Goal: Information Seeking & Learning: Learn about a topic

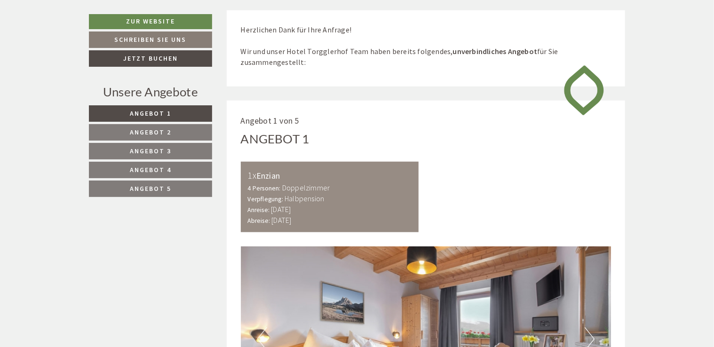
scroll to position [424, 0]
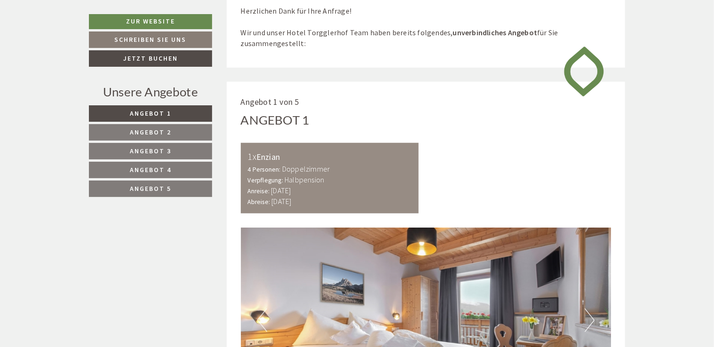
click at [159, 130] on span "Angebot 2" at bounding box center [150, 132] width 41 height 8
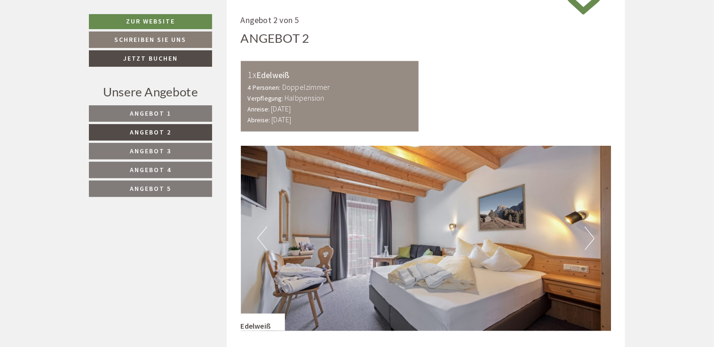
click at [191, 154] on link "Angebot 3" at bounding box center [150, 151] width 123 height 16
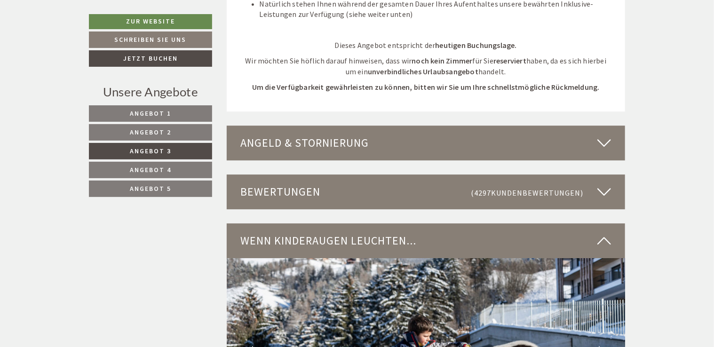
scroll to position [1447, 0]
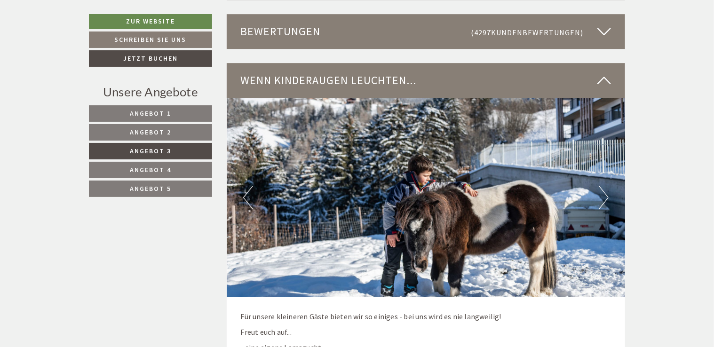
click at [151, 168] on span "Angebot 4" at bounding box center [150, 170] width 41 height 8
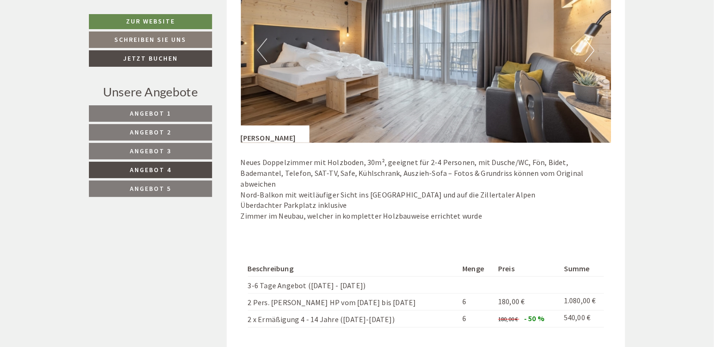
scroll to position [788, 0]
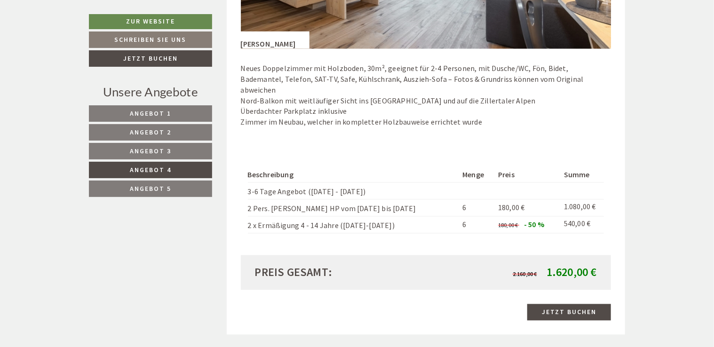
click at [167, 189] on span "Angebot 5" at bounding box center [150, 188] width 41 height 8
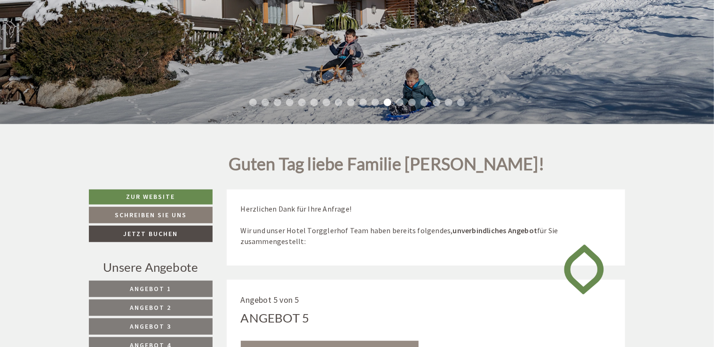
scroll to position [317, 0]
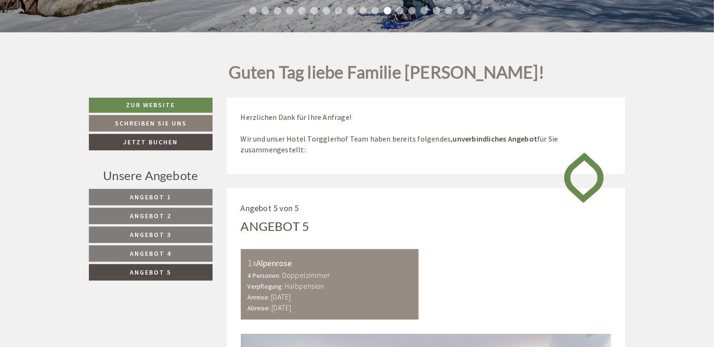
click at [161, 251] on span "Angebot 4" at bounding box center [150, 253] width 41 height 8
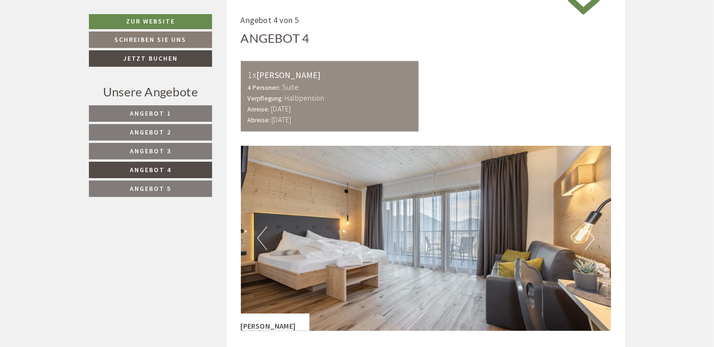
scroll to position [788, 0]
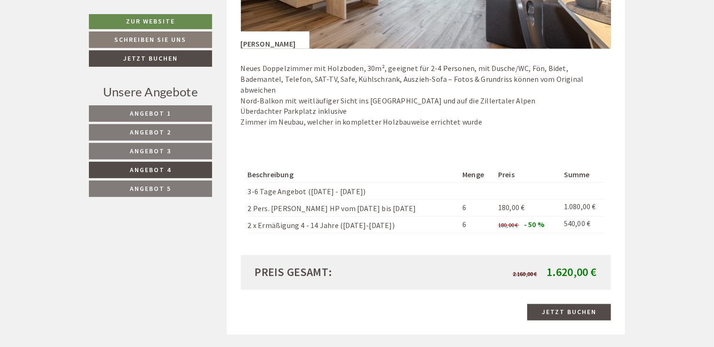
click at [179, 148] on link "Angebot 3" at bounding box center [150, 151] width 123 height 16
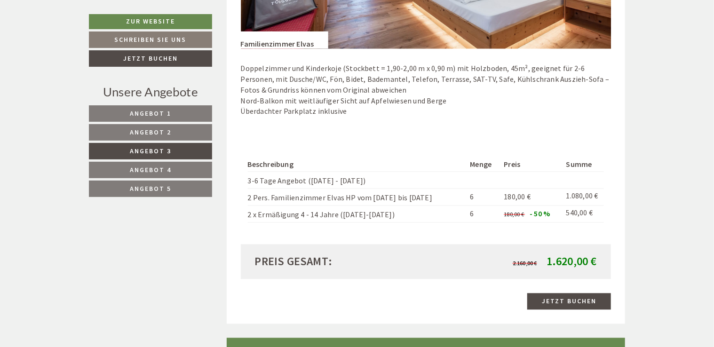
click at [162, 134] on span "Angebot 2" at bounding box center [150, 132] width 41 height 8
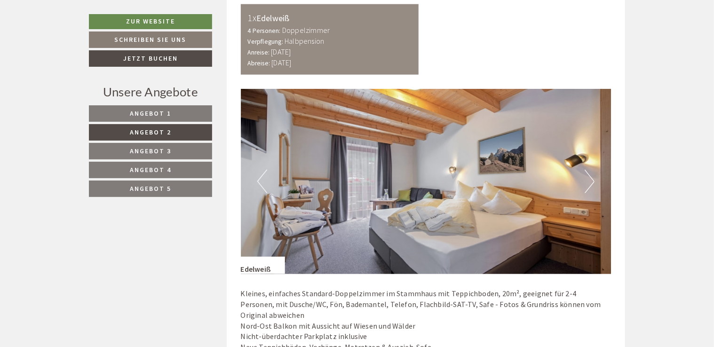
scroll to position [741, 0]
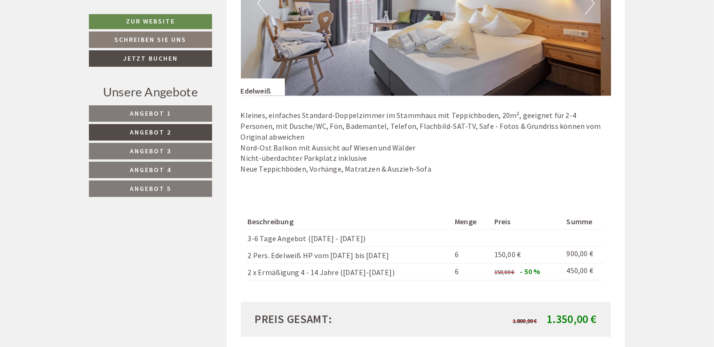
click at [196, 115] on link "Angebot 1" at bounding box center [150, 113] width 123 height 16
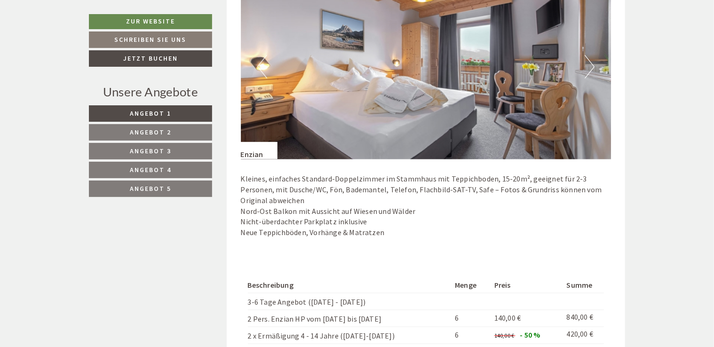
scroll to position [647, 0]
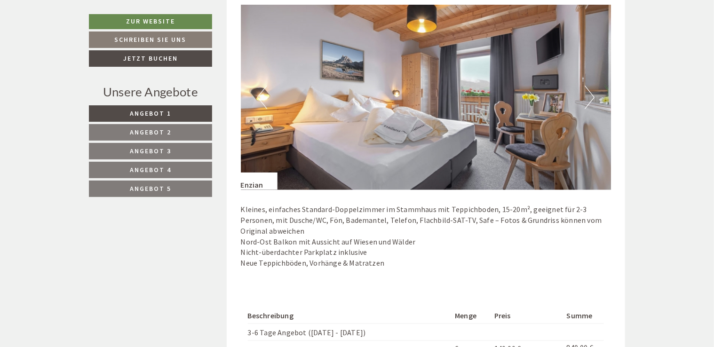
click at [188, 129] on link "Angebot 2" at bounding box center [150, 132] width 123 height 16
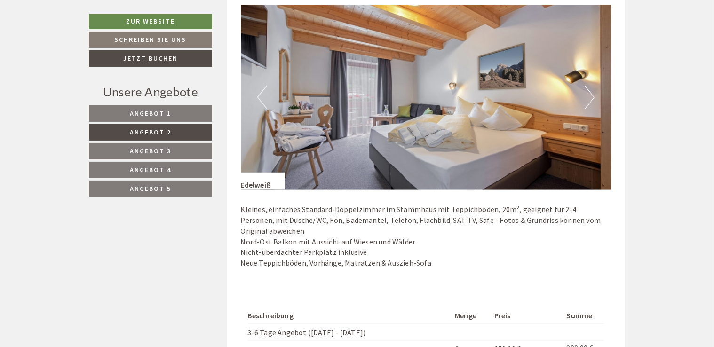
scroll to position [505, 0]
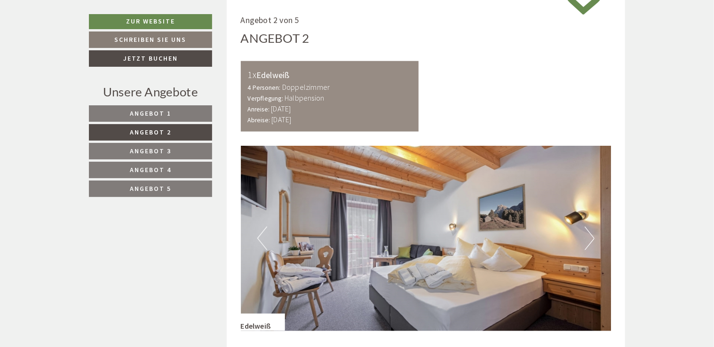
click at [589, 232] on button "Next" at bounding box center [590, 239] width 10 height 24
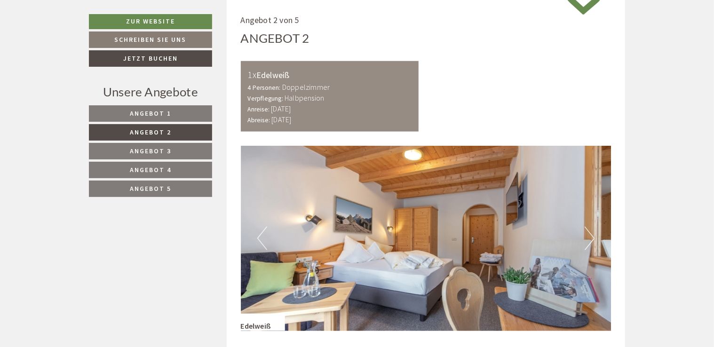
click at [589, 232] on button "Next" at bounding box center [590, 239] width 10 height 24
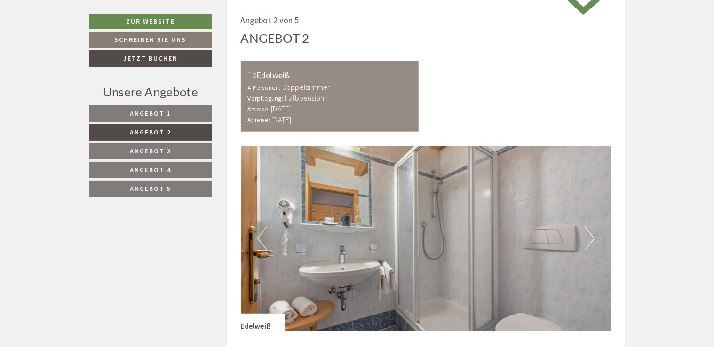
click at [589, 232] on button "Next" at bounding box center [590, 239] width 10 height 24
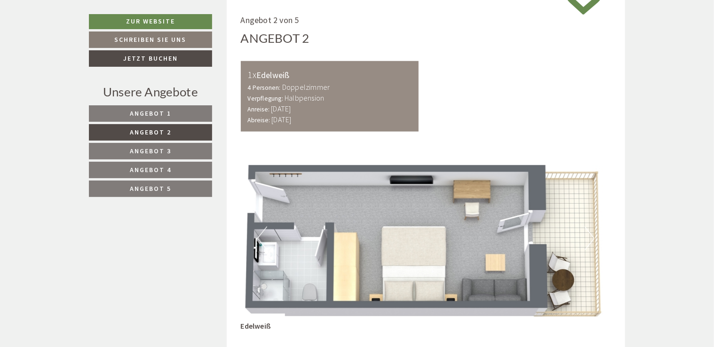
click at [589, 232] on button "Next" at bounding box center [590, 239] width 10 height 24
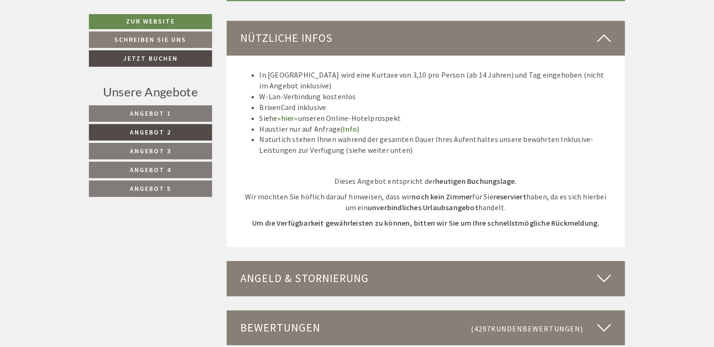
scroll to position [1305, 0]
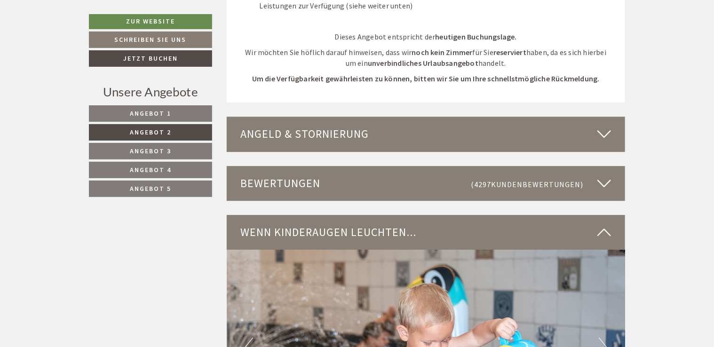
click at [146, 144] on link "Angebot 3" at bounding box center [150, 151] width 123 height 16
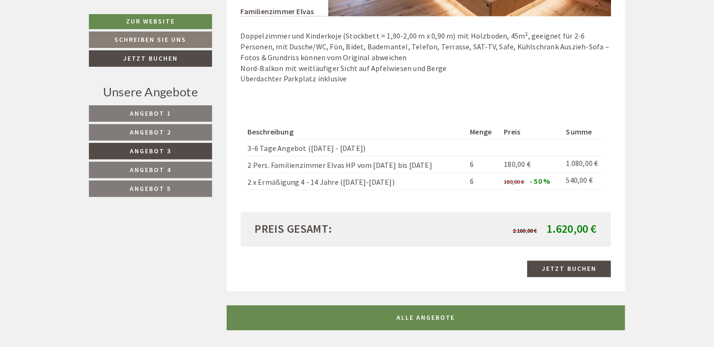
scroll to position [929, 0]
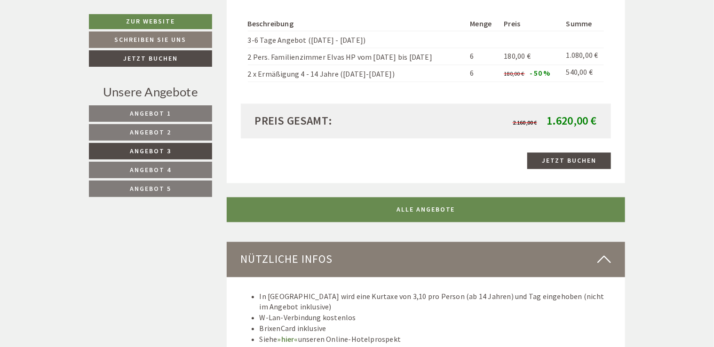
click at [184, 132] on link "Angebot 2" at bounding box center [150, 132] width 123 height 16
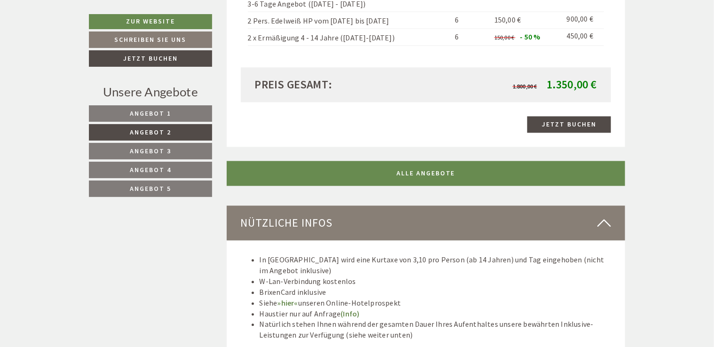
click at [165, 152] on span "Angebot 3" at bounding box center [150, 151] width 41 height 8
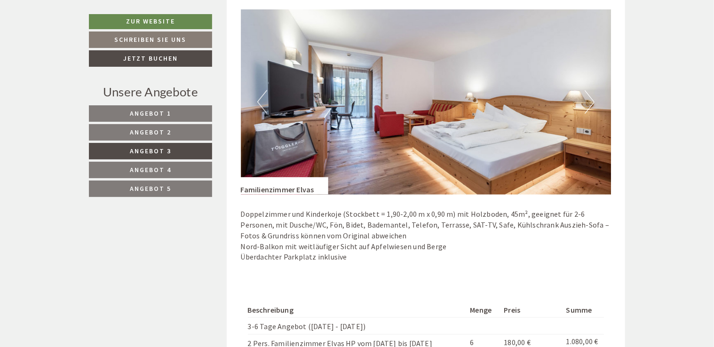
scroll to position [553, 0]
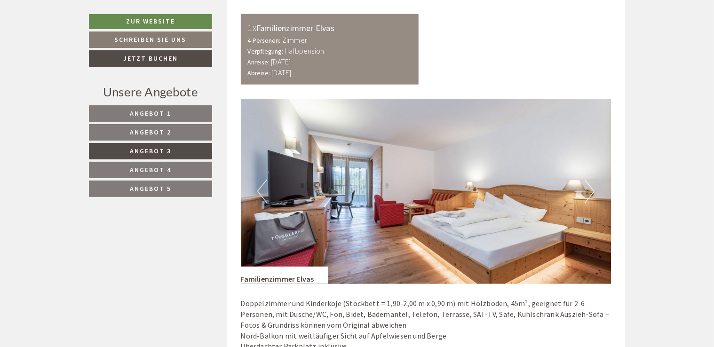
click at [592, 191] on button "Next" at bounding box center [590, 192] width 10 height 24
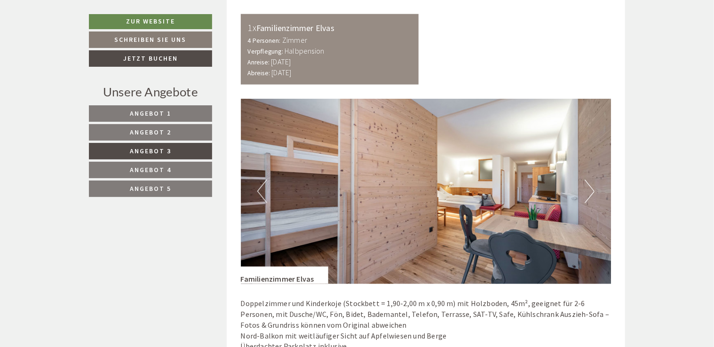
click at [592, 191] on button "Next" at bounding box center [590, 192] width 10 height 24
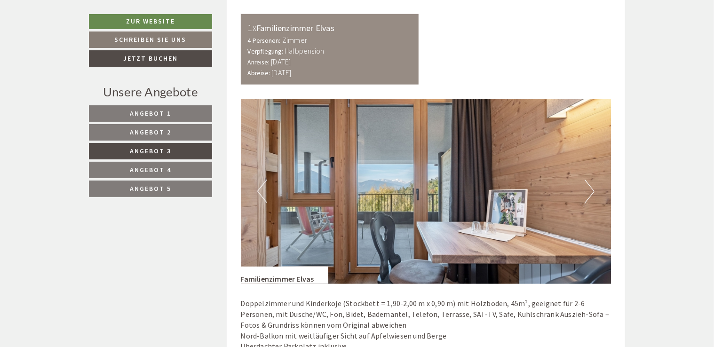
click at [592, 191] on button "Next" at bounding box center [590, 192] width 10 height 24
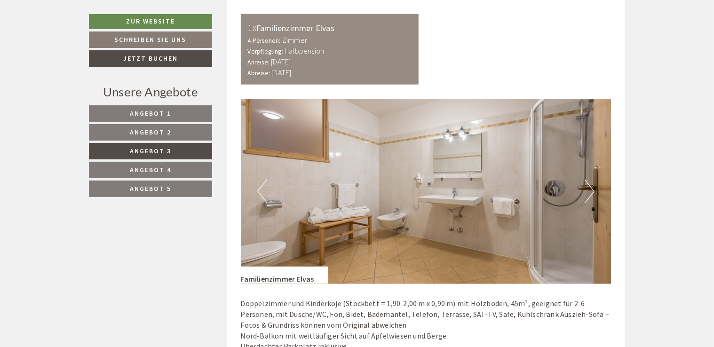
click at [592, 191] on button "Next" at bounding box center [590, 192] width 10 height 24
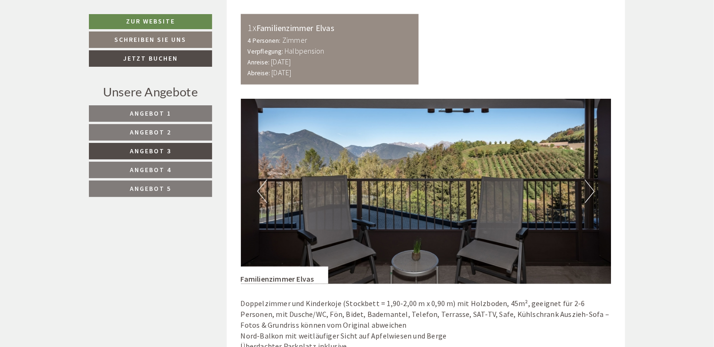
click at [592, 191] on button "Next" at bounding box center [590, 192] width 10 height 24
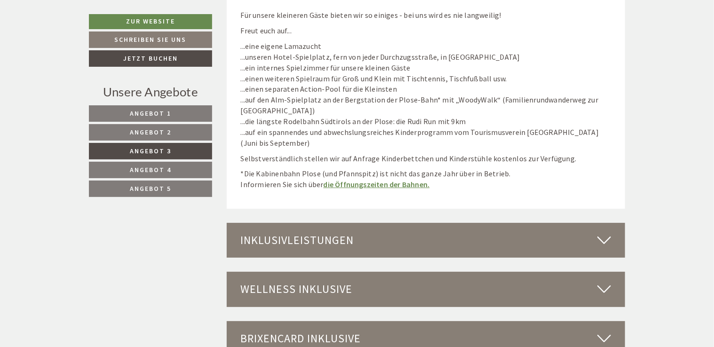
scroll to position [1870, 0]
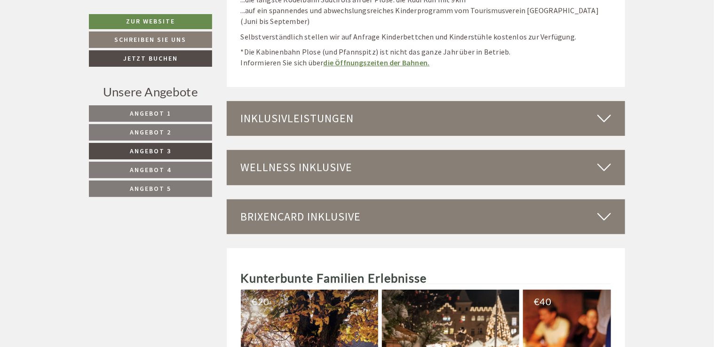
click at [598, 120] on icon at bounding box center [605, 119] width 14 height 16
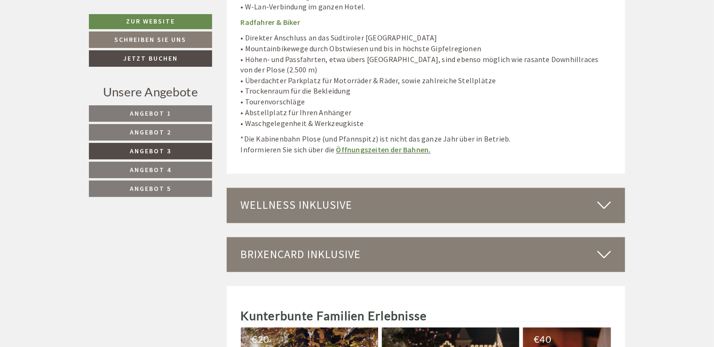
scroll to position [2623, 0]
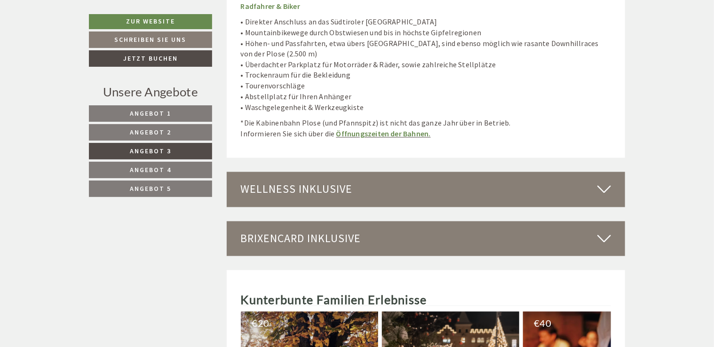
click at [598, 182] on icon at bounding box center [605, 190] width 14 height 16
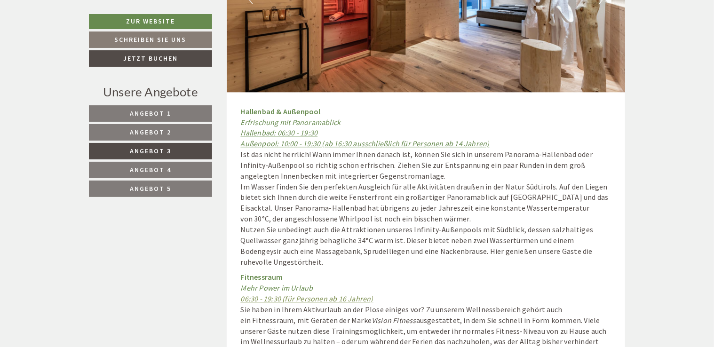
scroll to position [2811, 0]
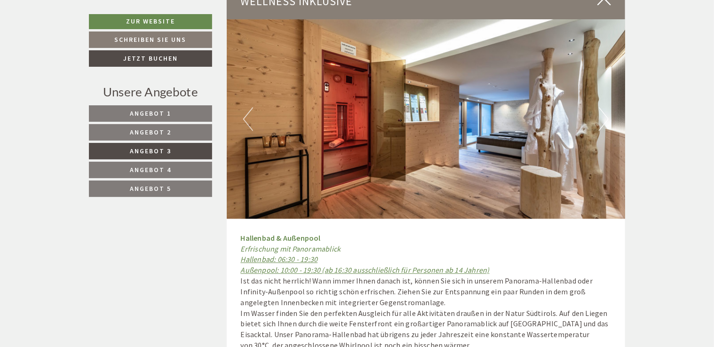
click at [601, 107] on button "Next" at bounding box center [604, 119] width 10 height 24
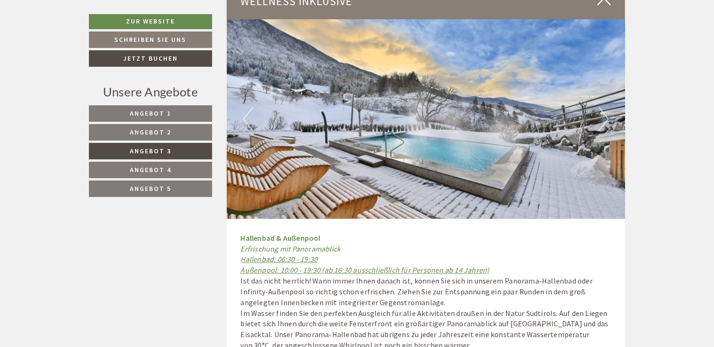
click at [601, 107] on button "Next" at bounding box center [604, 119] width 10 height 24
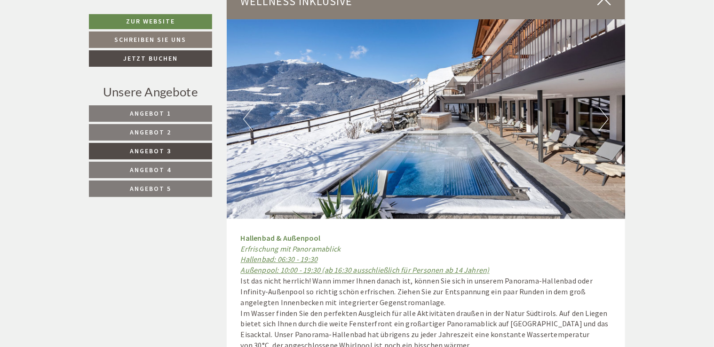
click at [601, 107] on button "Next" at bounding box center [604, 119] width 10 height 24
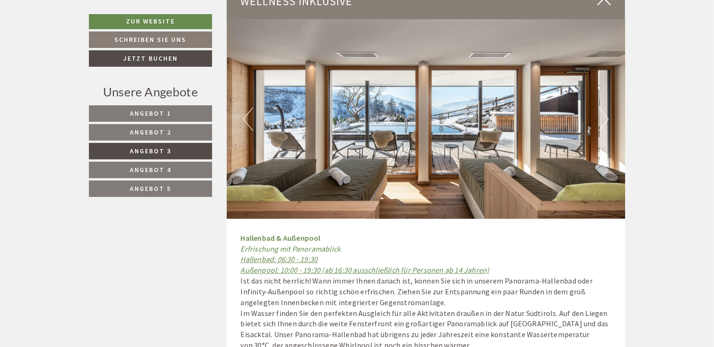
click at [601, 107] on button "Next" at bounding box center [604, 119] width 10 height 24
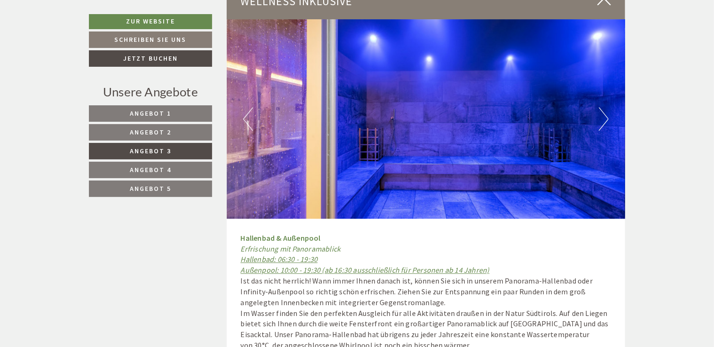
click at [601, 107] on button "Next" at bounding box center [604, 119] width 10 height 24
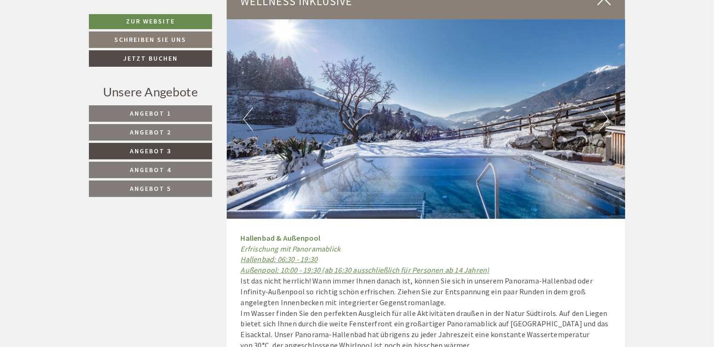
click at [601, 107] on button "Next" at bounding box center [604, 119] width 10 height 24
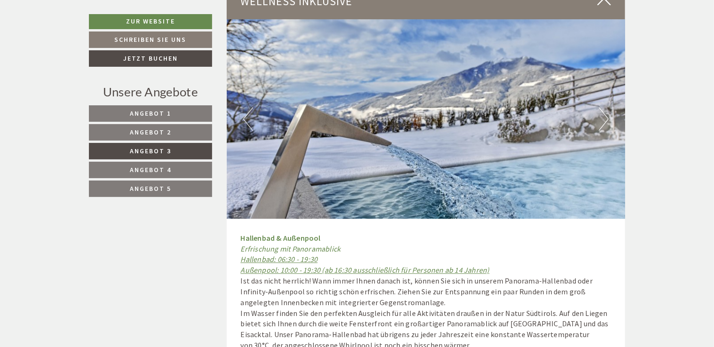
click at [601, 107] on button "Next" at bounding box center [604, 119] width 10 height 24
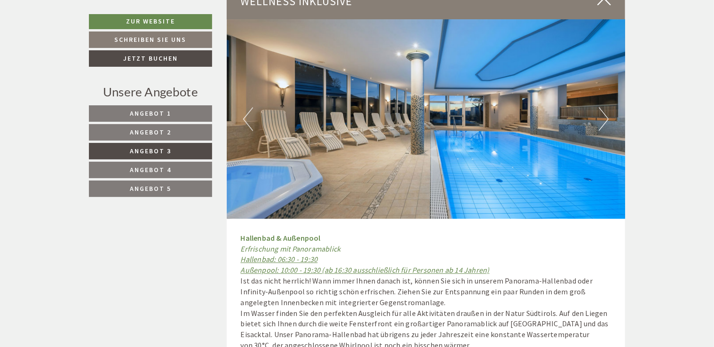
click at [601, 107] on button "Next" at bounding box center [604, 119] width 10 height 24
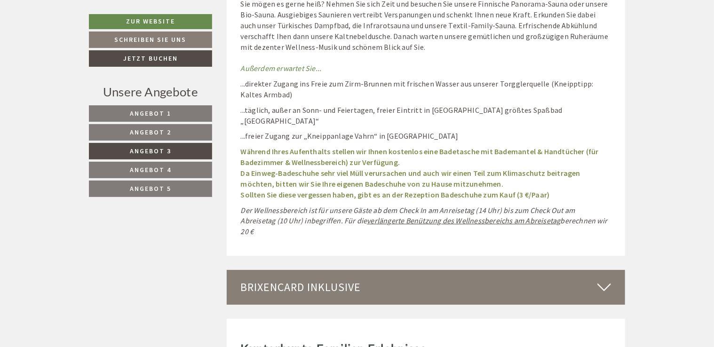
scroll to position [3517, 0]
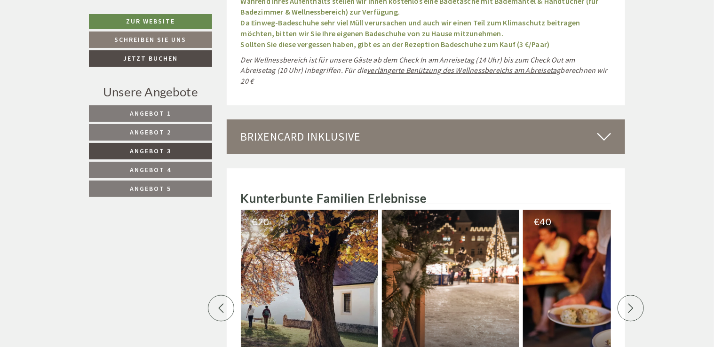
click at [607, 129] on icon at bounding box center [605, 137] width 14 height 16
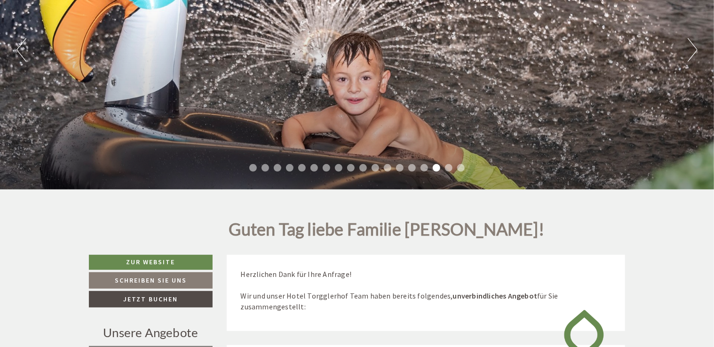
scroll to position [376, 0]
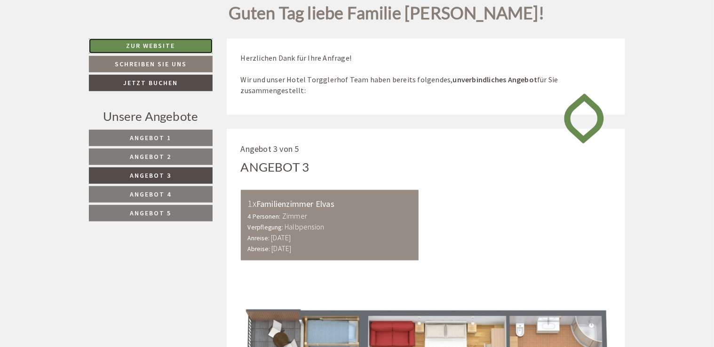
click at [179, 41] on link "Zur Website" at bounding box center [151, 46] width 124 height 15
